Goal: Obtain resource: Obtain resource

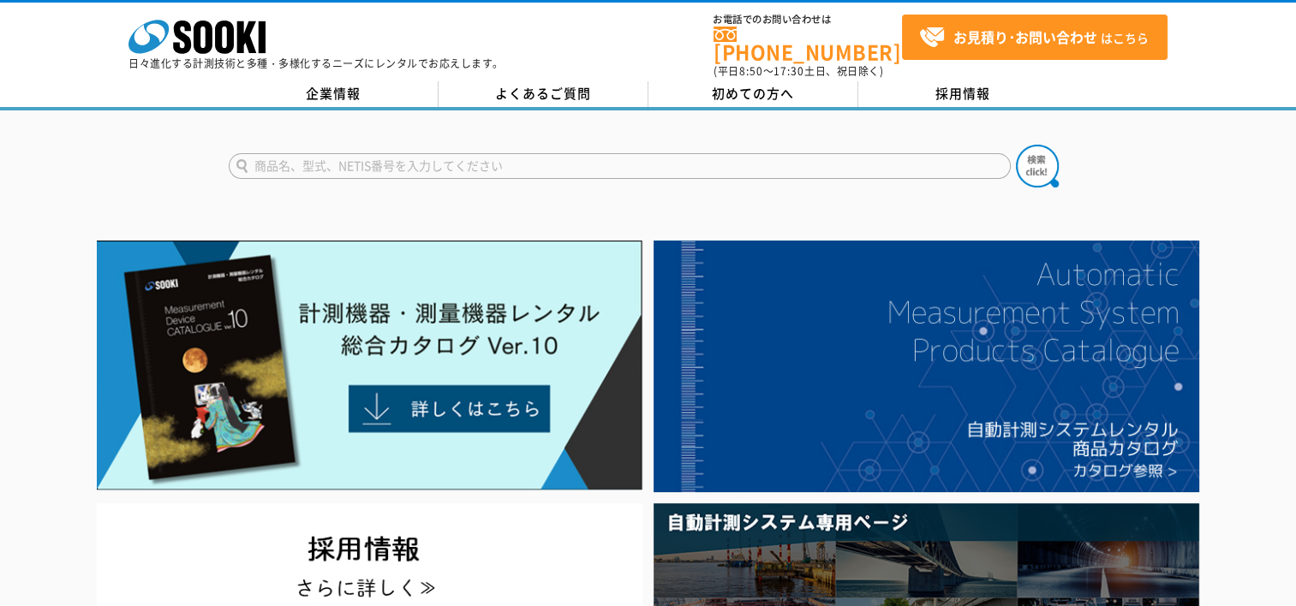
click at [307, 158] on input "text" at bounding box center [620, 166] width 782 height 26
click at [363, 153] on input "text" at bounding box center [620, 166] width 782 height 26
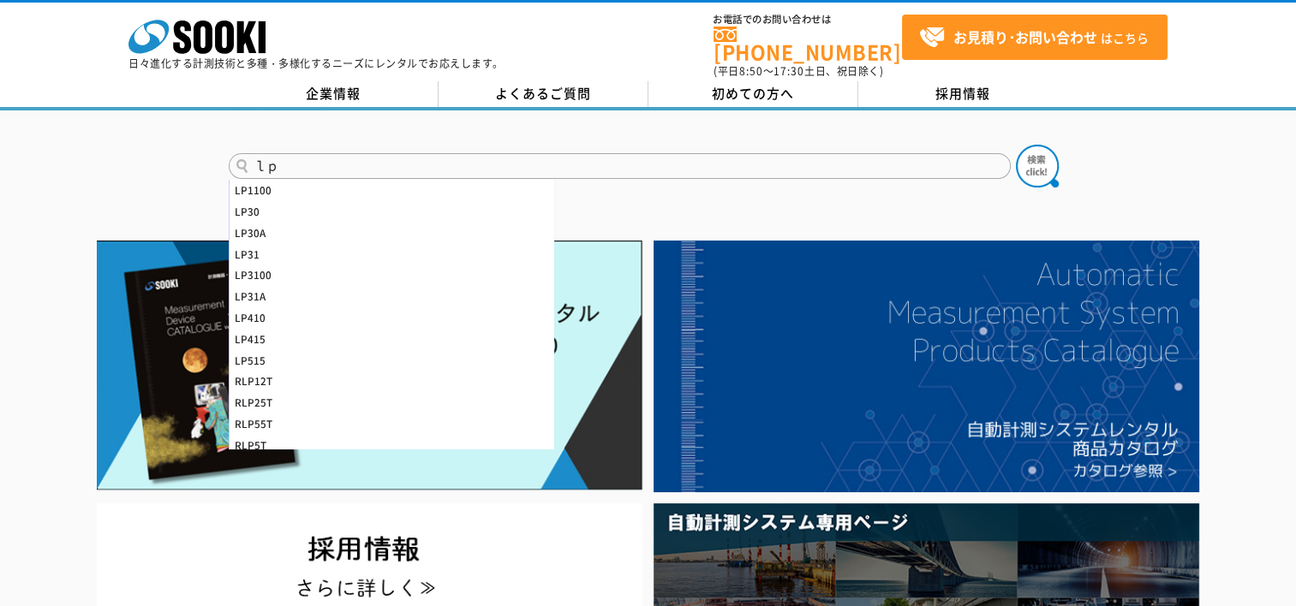
type input "ｌ"
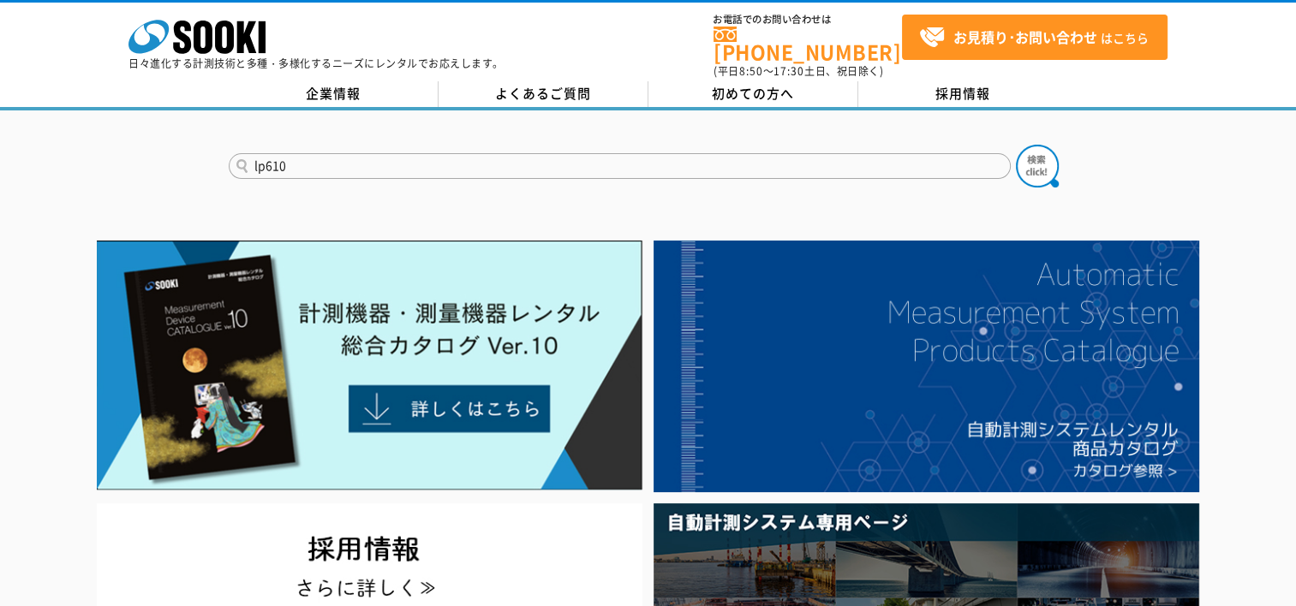
type input "lp610"
click at [1016, 145] on button at bounding box center [1037, 166] width 43 height 43
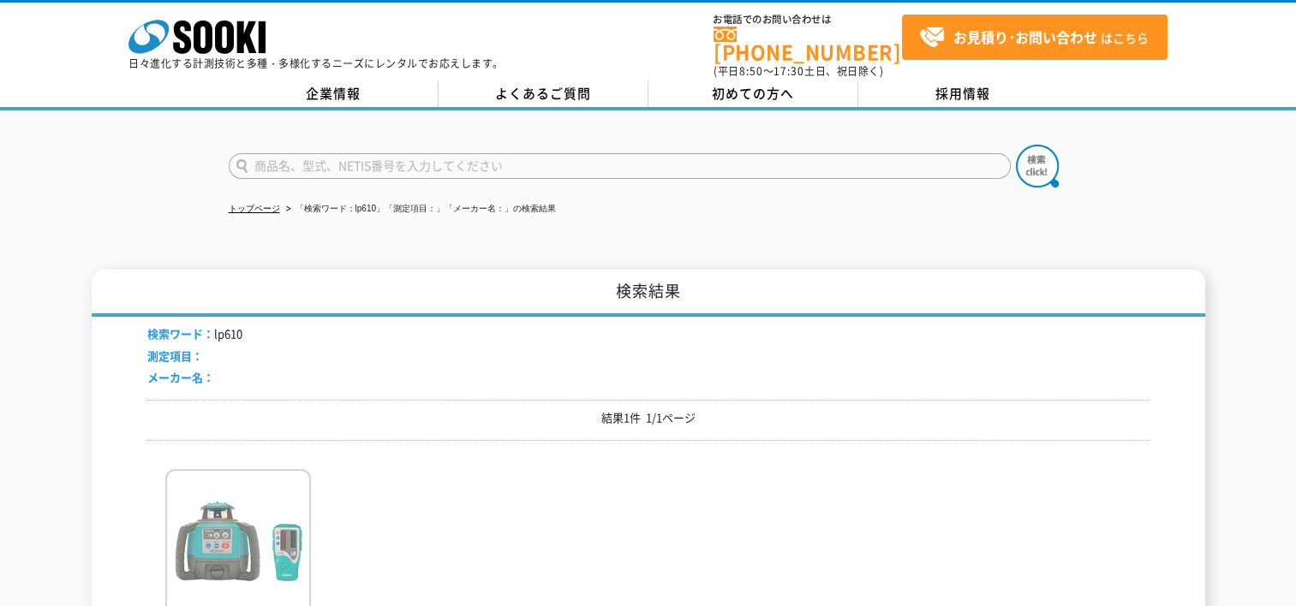
click at [240, 473] on img at bounding box center [238, 544] width 146 height 150
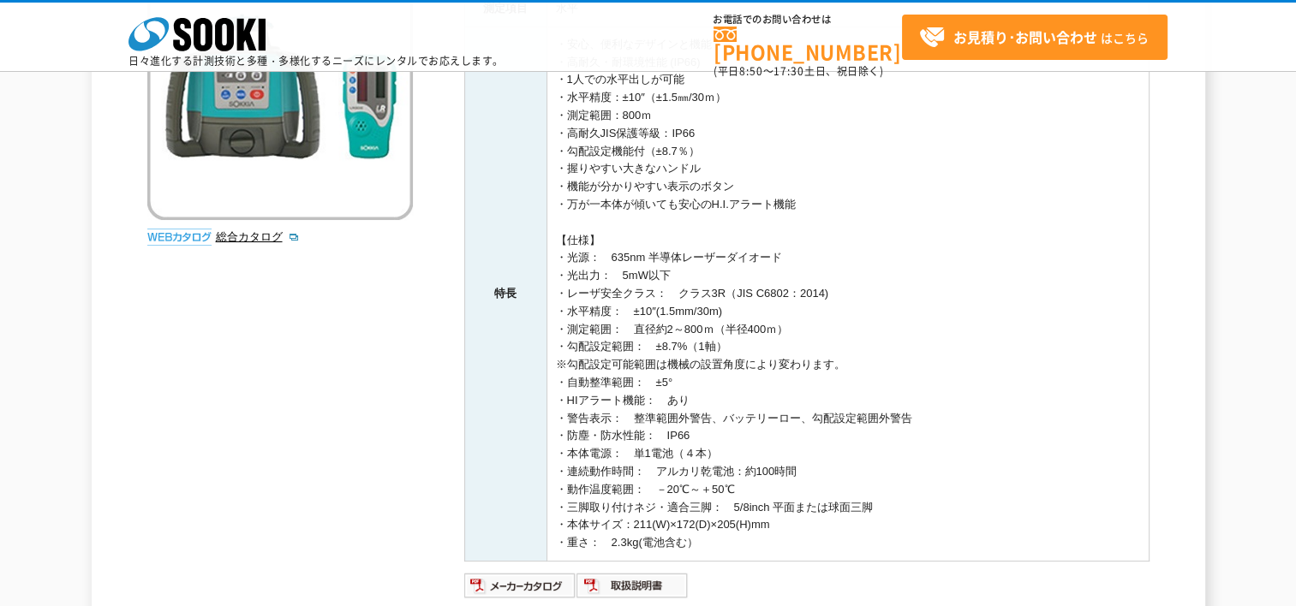
scroll to position [592, 0]
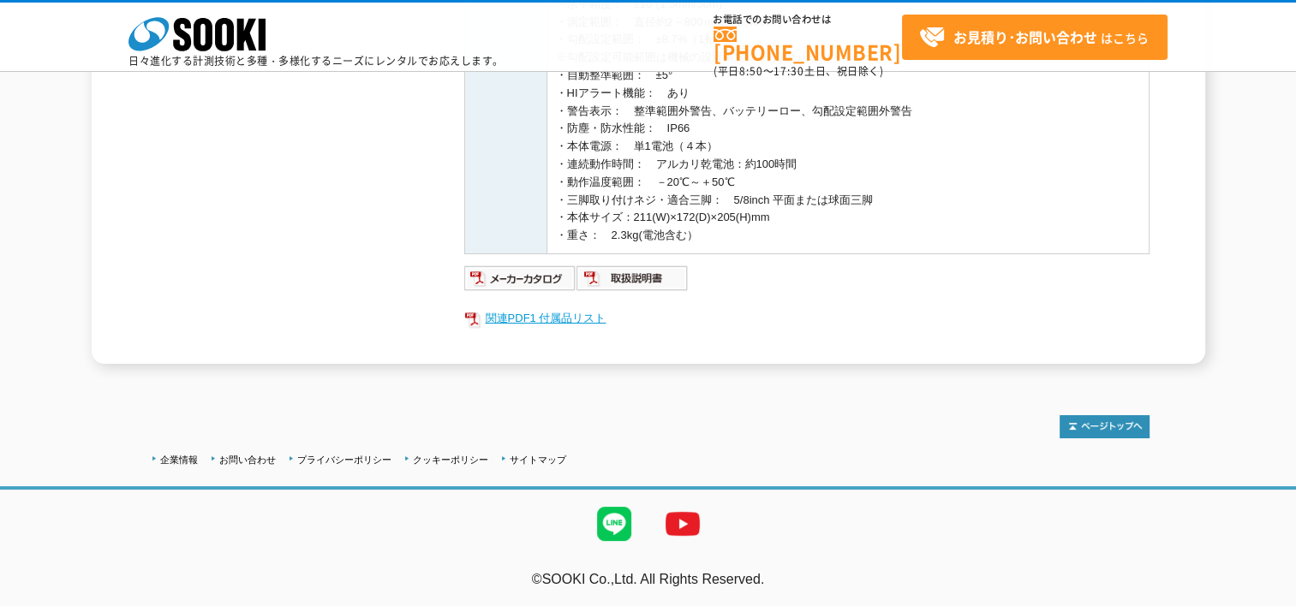
click at [528, 308] on link "関連PDF1 付属品リスト" at bounding box center [806, 318] width 685 height 22
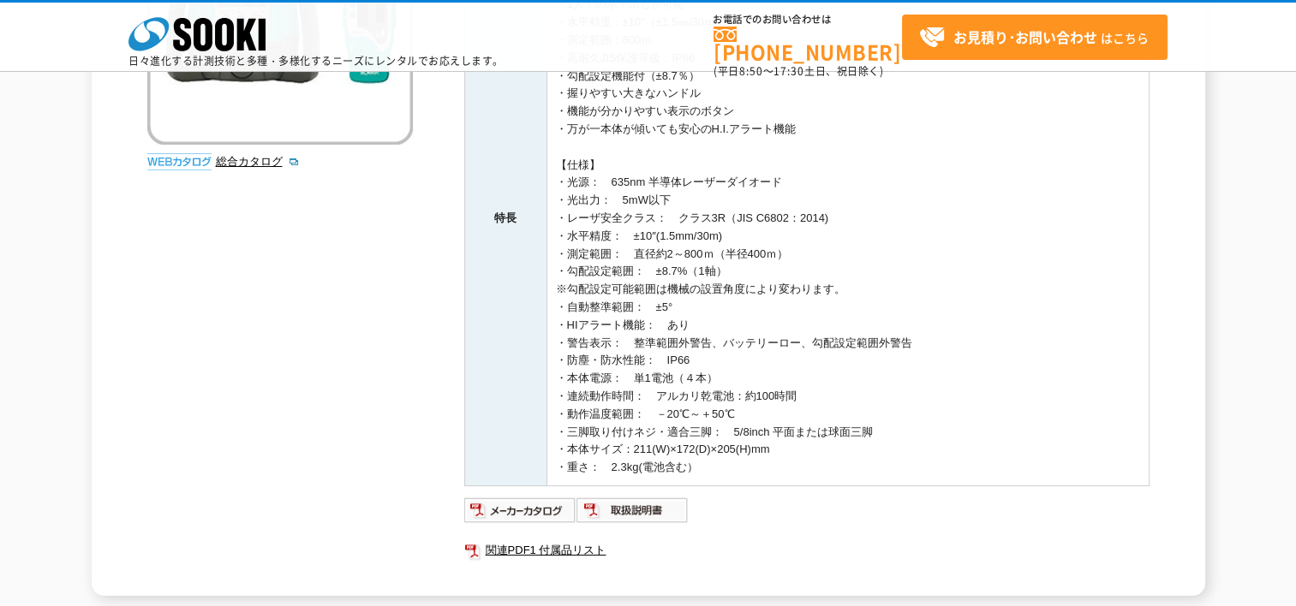
scroll to position [335, 0]
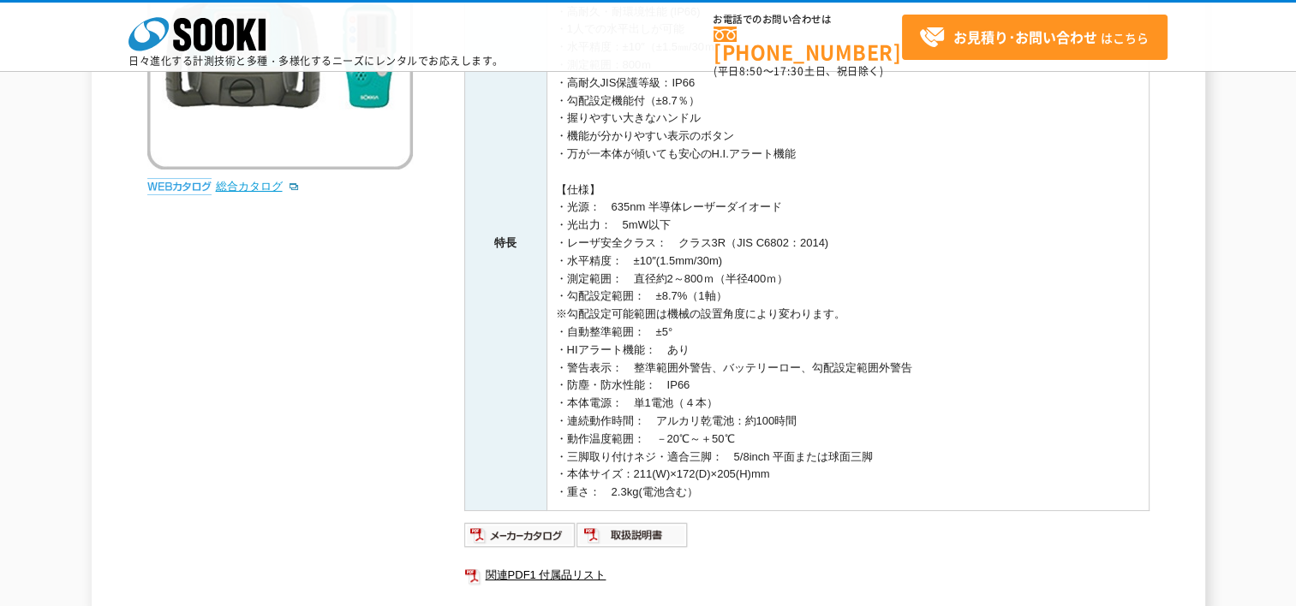
click at [265, 190] on link "総合カタログ" at bounding box center [258, 186] width 84 height 13
